Goal: Information Seeking & Learning: Find specific page/section

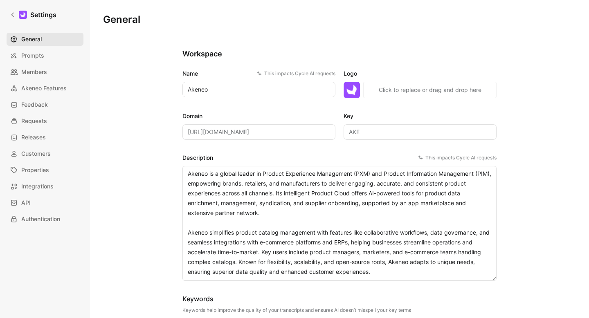
click at [47, 36] on link "General" at bounding box center [45, 39] width 77 height 13
click at [37, 42] on span "General" at bounding box center [31, 39] width 20 height 10
click at [35, 11] on h1 "Settings" at bounding box center [43, 15] width 26 height 10
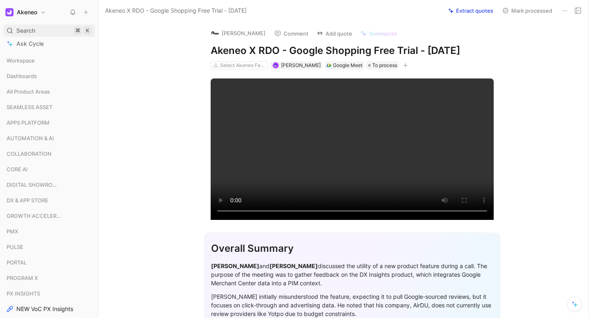
click at [40, 30] on div "Search ⌘ K" at bounding box center [49, 31] width 92 height 12
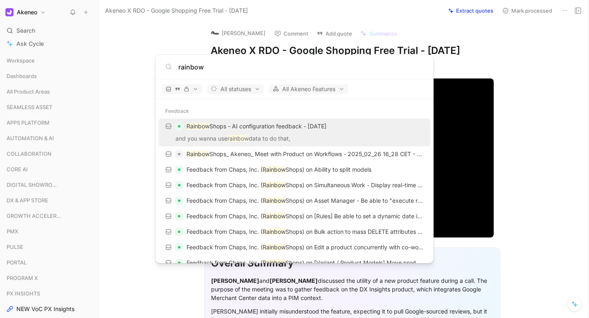
type input "rainbow"
click at [286, 135] on p "and you wanna use rainbow data to do that," at bounding box center [294, 140] width 267 height 12
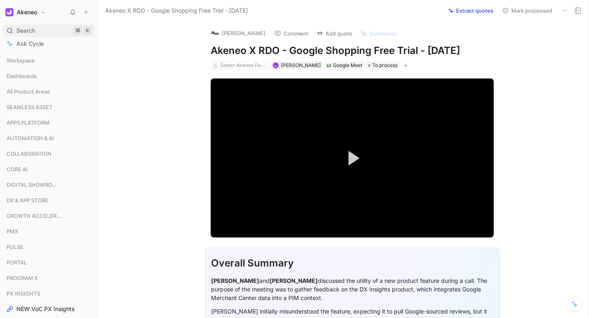
click at [31, 30] on span "Search" at bounding box center [25, 31] width 19 height 10
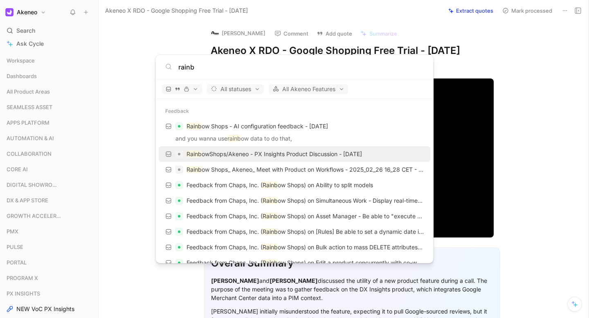
type input "rainb"
click at [255, 151] on p "Rainb owShops/Akeneo - PX Insights Product Discussion - [DATE]" at bounding box center [275, 154] width 176 height 10
